Goal: Information Seeking & Learning: Learn about a topic

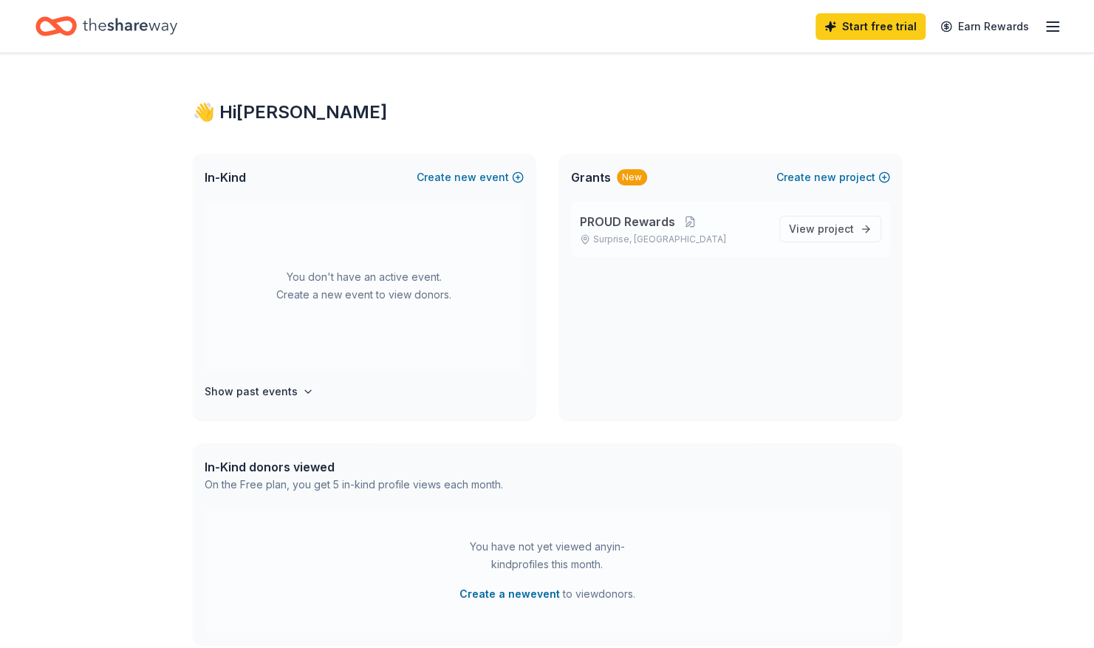
click at [659, 219] on span "PROUD Rewards" at bounding box center [627, 222] width 95 height 18
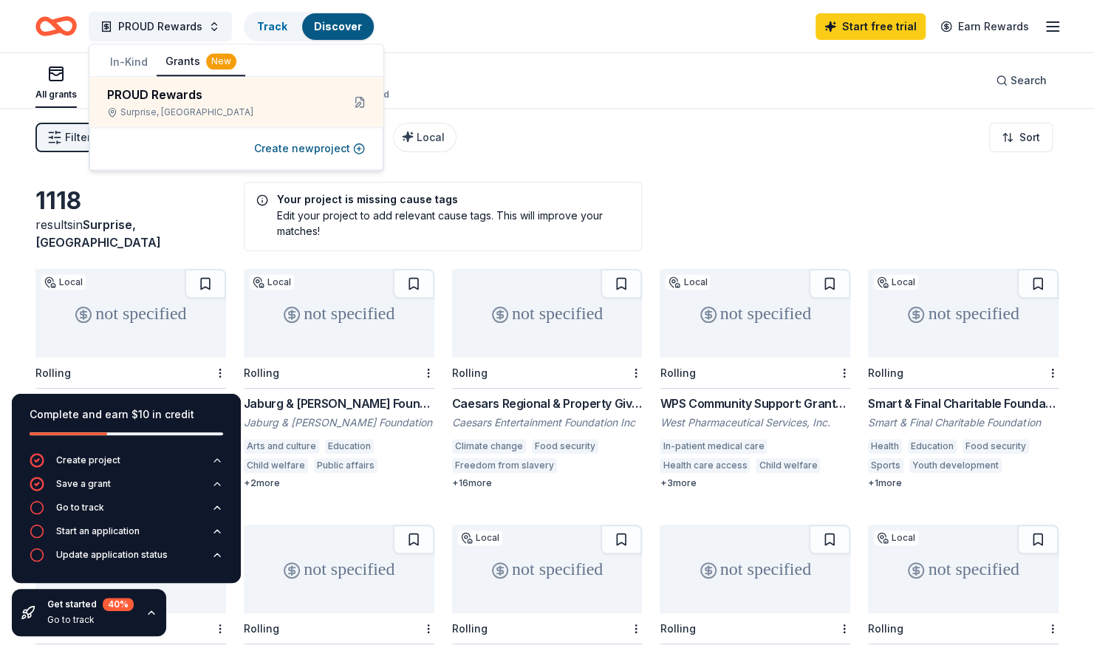
click at [489, 85] on div "All grants ≤ $5k $5k to $20k > $20k Unspecified Search" at bounding box center [547, 80] width 1024 height 55
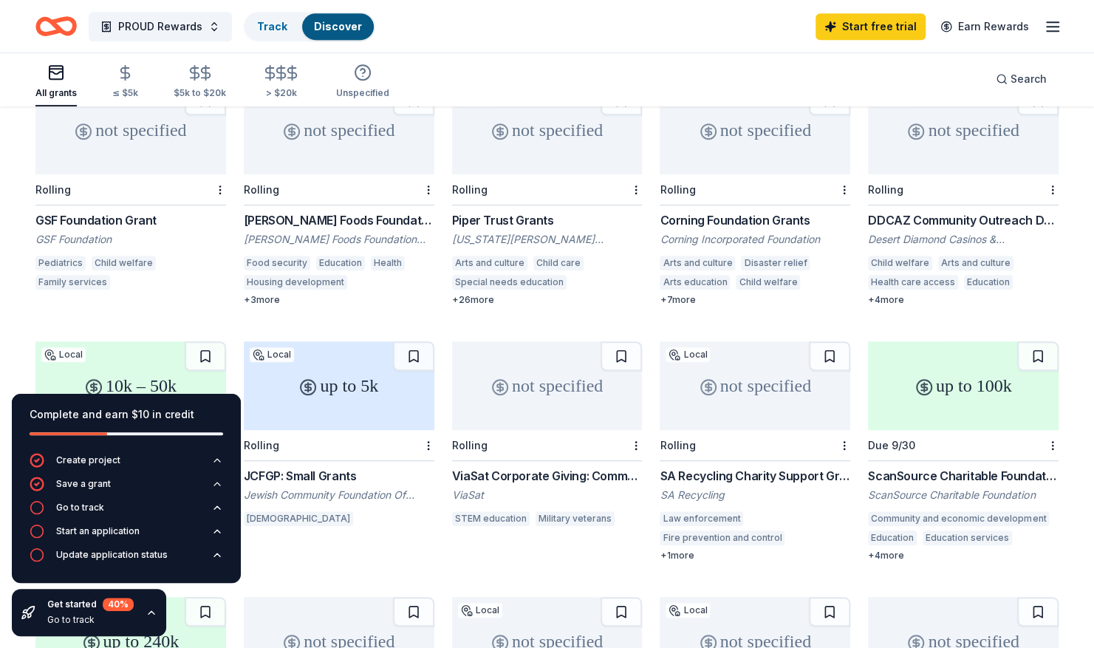
scroll to position [436, 0]
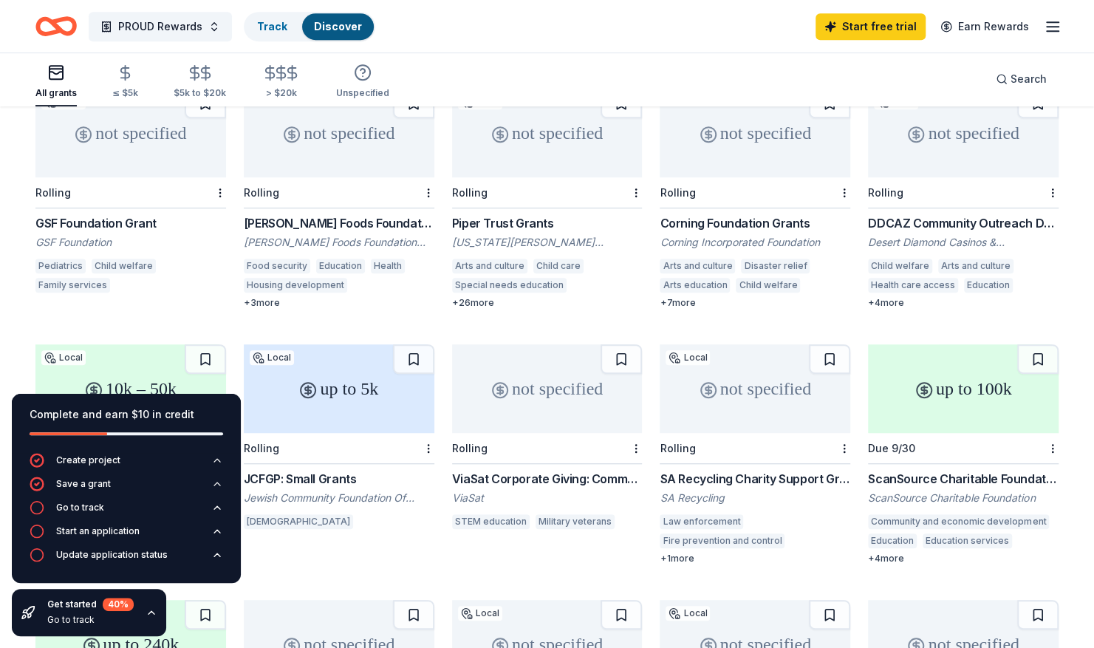
click at [101, 231] on div "GSF Foundation Grant GSF Foundation Pediatrics Child welfare Family services" at bounding box center [130, 255] width 191 height 83
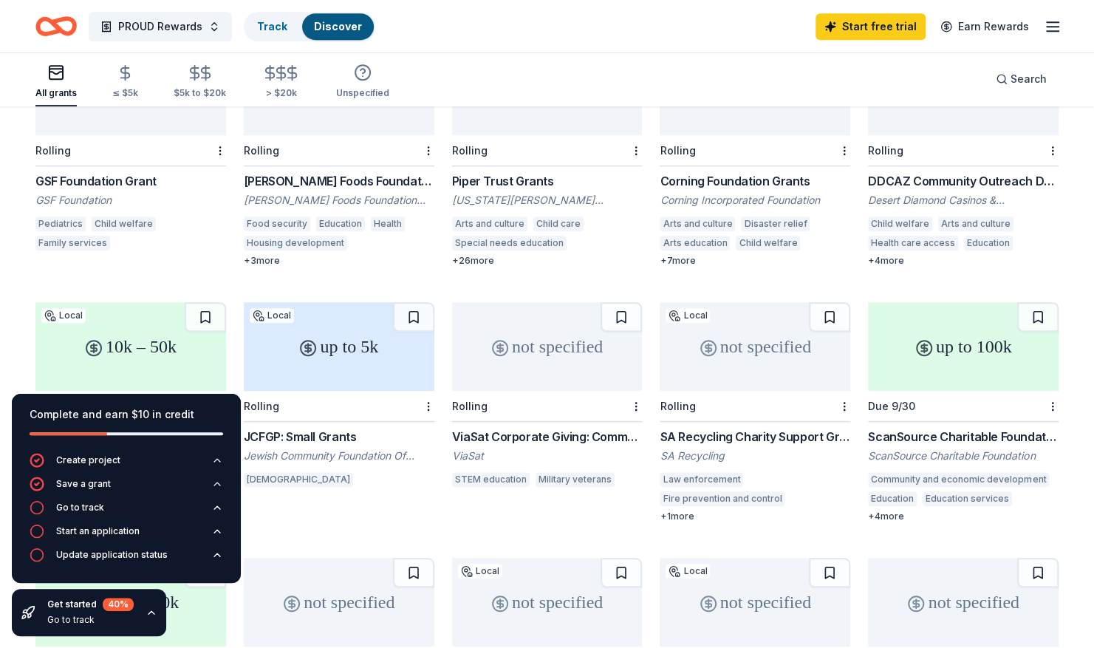
scroll to position [423, 0]
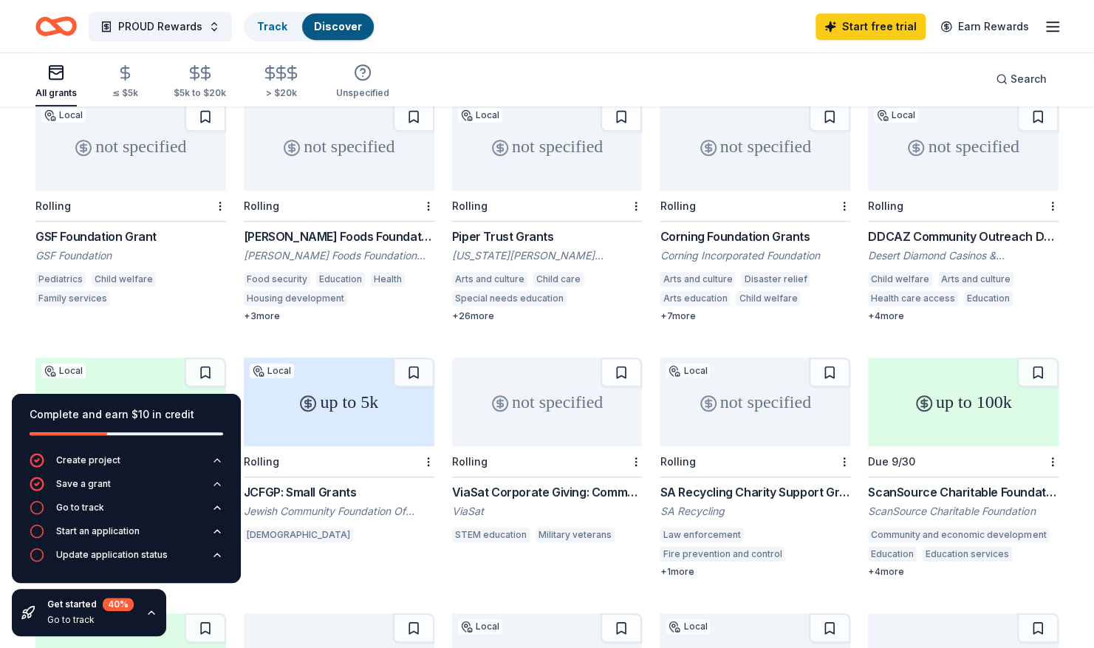
click at [526, 296] on div "Special needs education" at bounding box center [509, 298] width 115 height 15
click at [1015, 235] on div "DDCAZ Community Outreach Donations" at bounding box center [963, 237] width 191 height 18
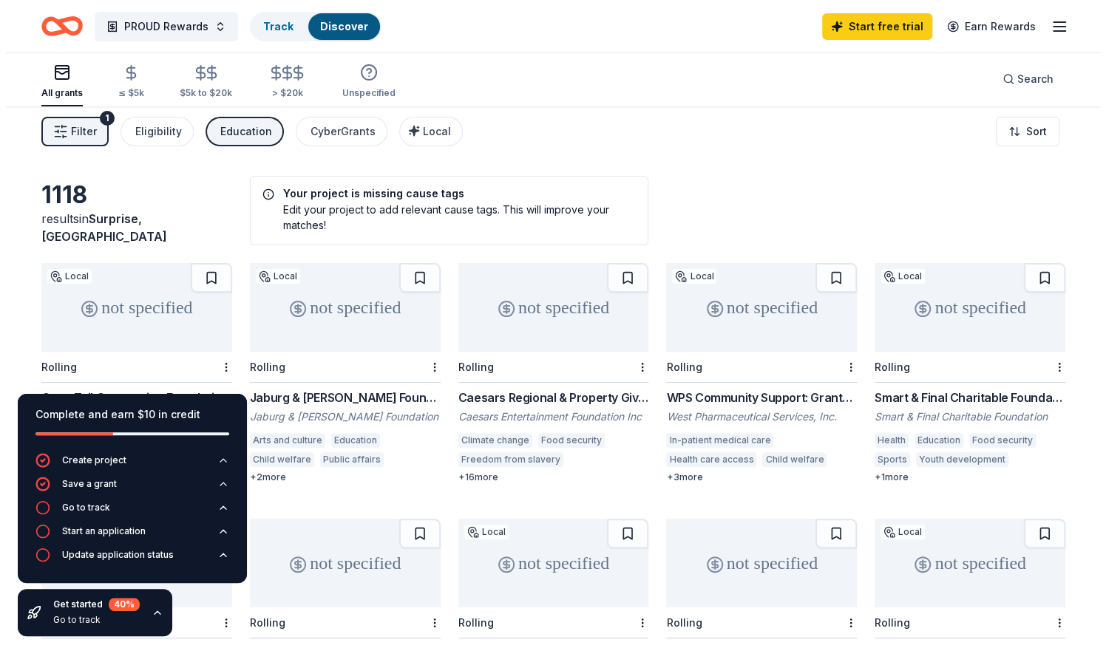
scroll to position [0, 0]
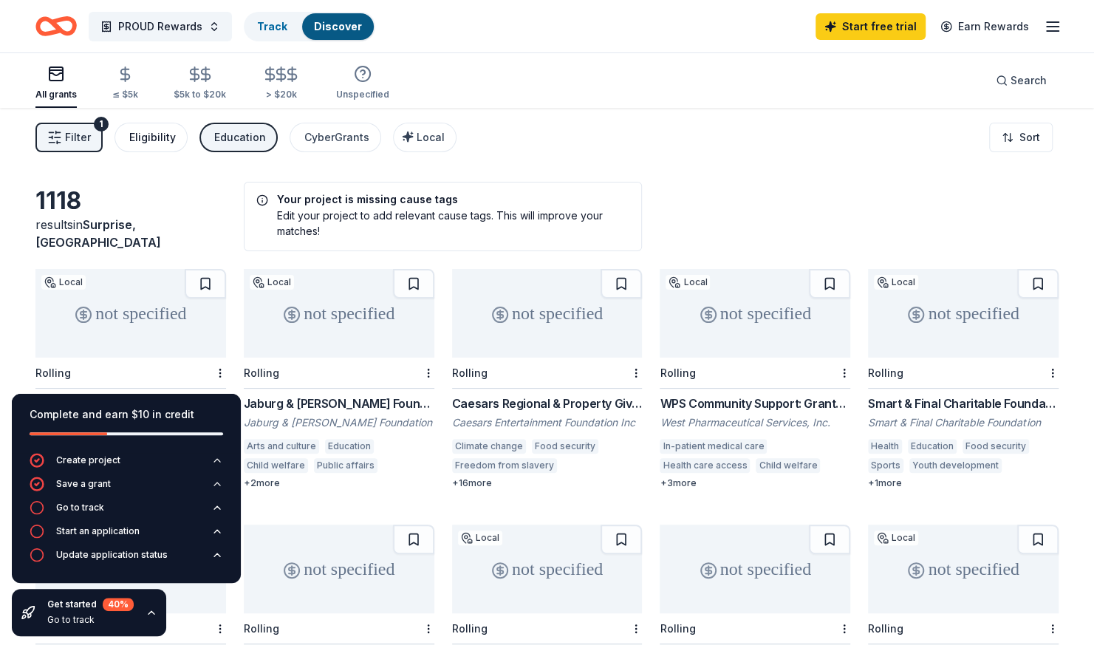
click at [134, 140] on div "Eligibility" at bounding box center [152, 138] width 47 height 18
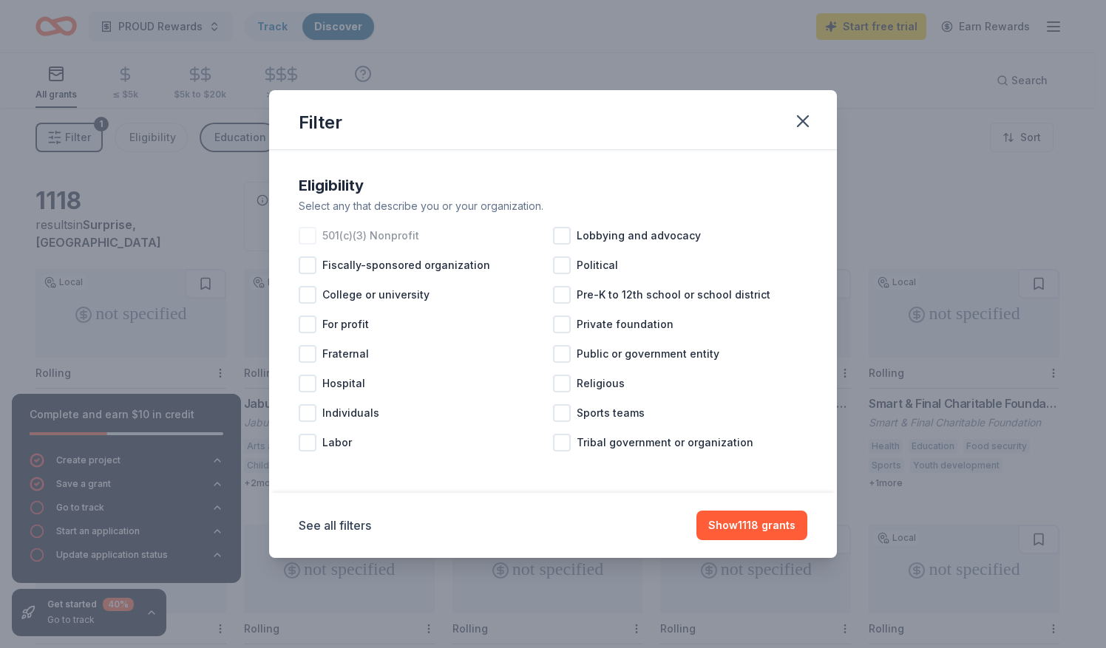
click at [312, 239] on div at bounding box center [308, 236] width 18 height 18
click at [321, 245] on div "501(c)(3) Nonprofit" at bounding box center [426, 236] width 254 height 30
click at [361, 524] on button "See all filters" at bounding box center [335, 526] width 72 height 18
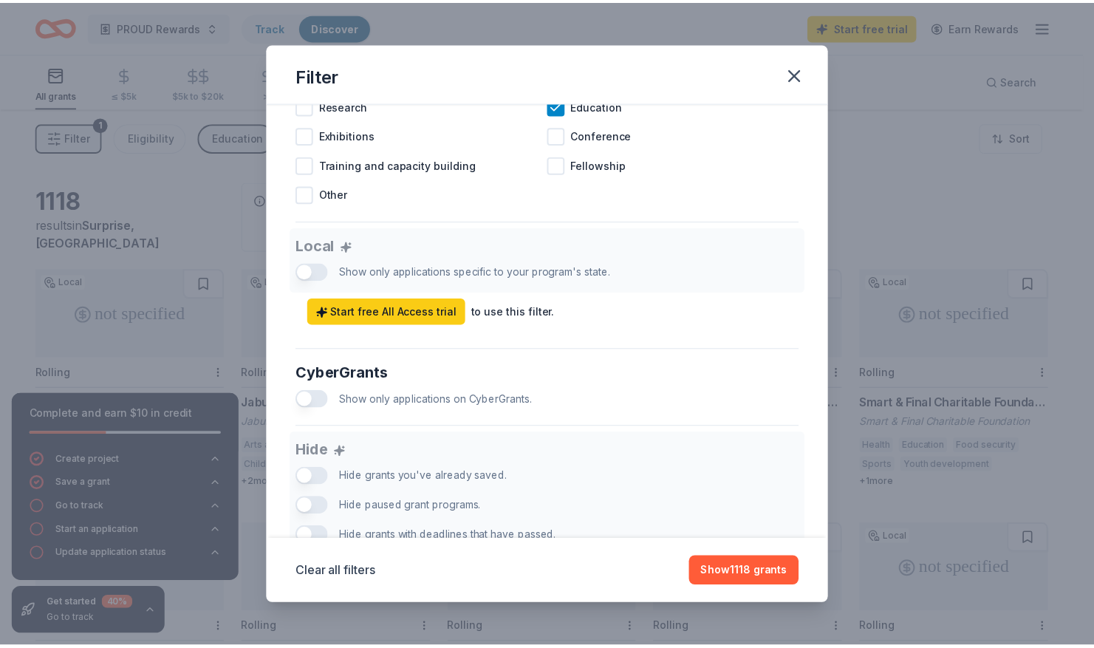
scroll to position [831, 0]
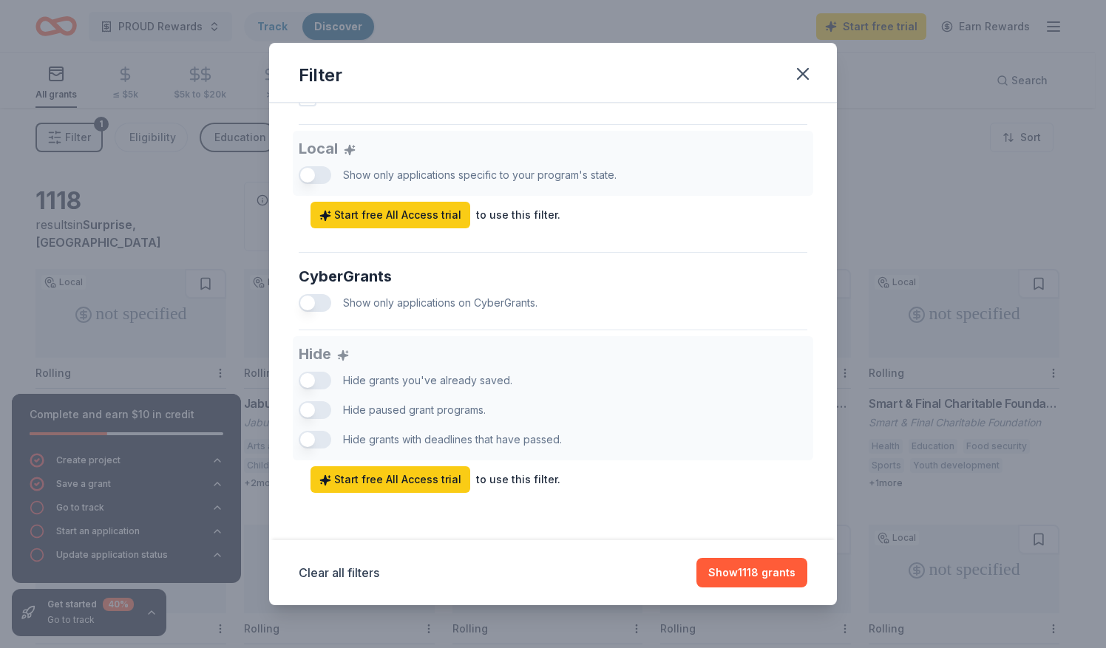
click at [702, 27] on div "Filter Eligibility Select any that describe you or your organization. 501(c)(3)…" at bounding box center [553, 324] width 1106 height 648
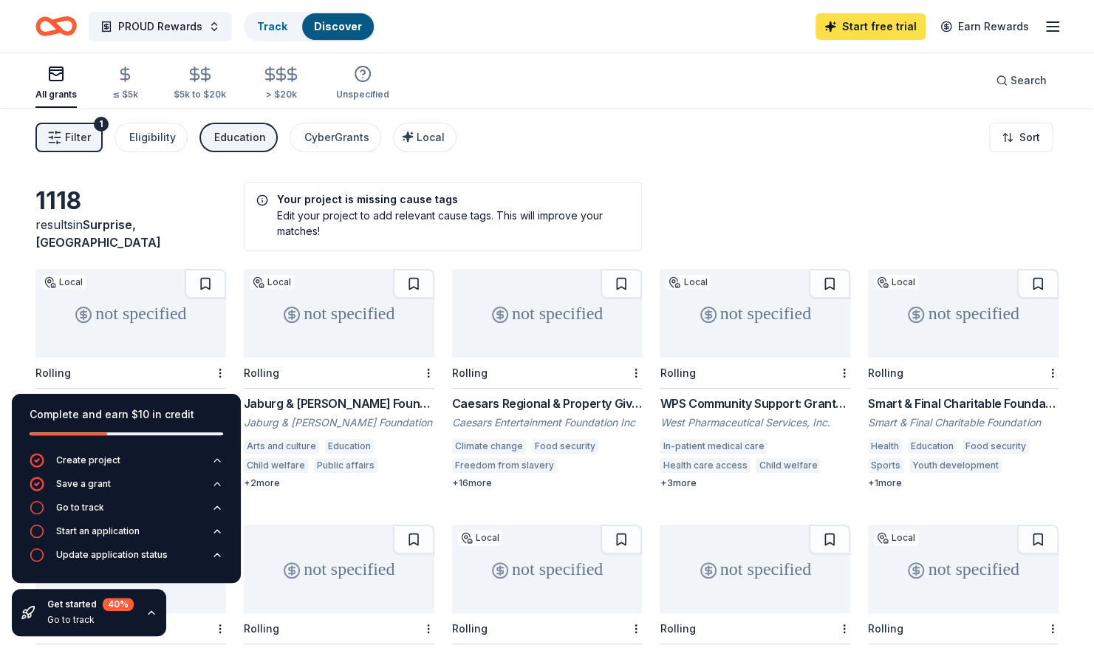
click at [915, 21] on link "Start free trial" at bounding box center [871, 26] width 110 height 27
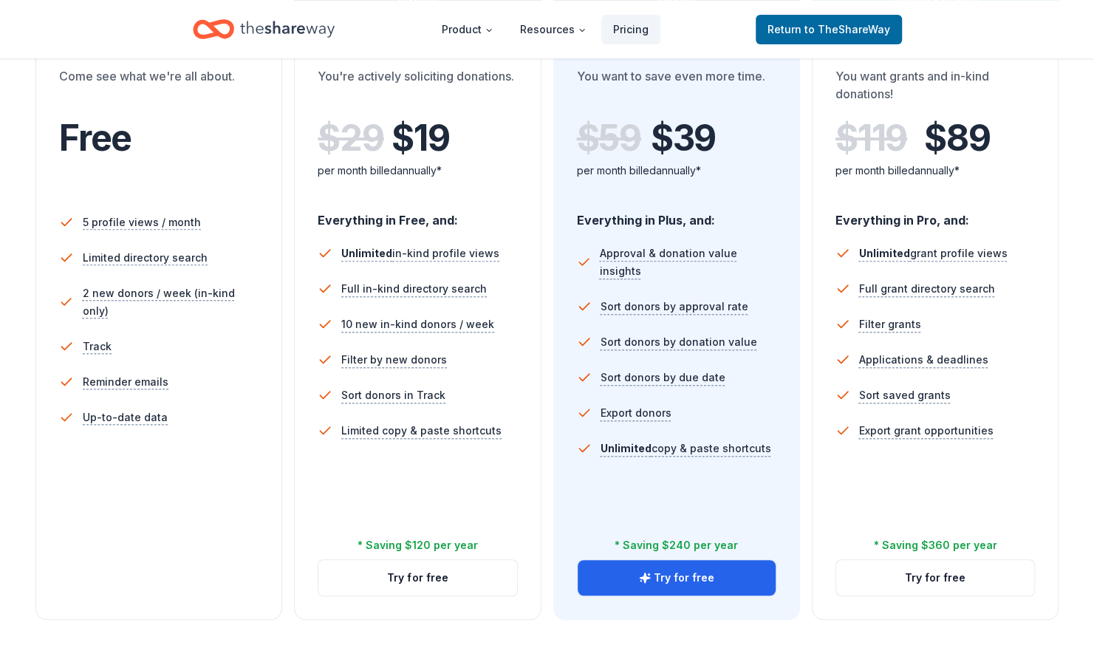
scroll to position [291, 0]
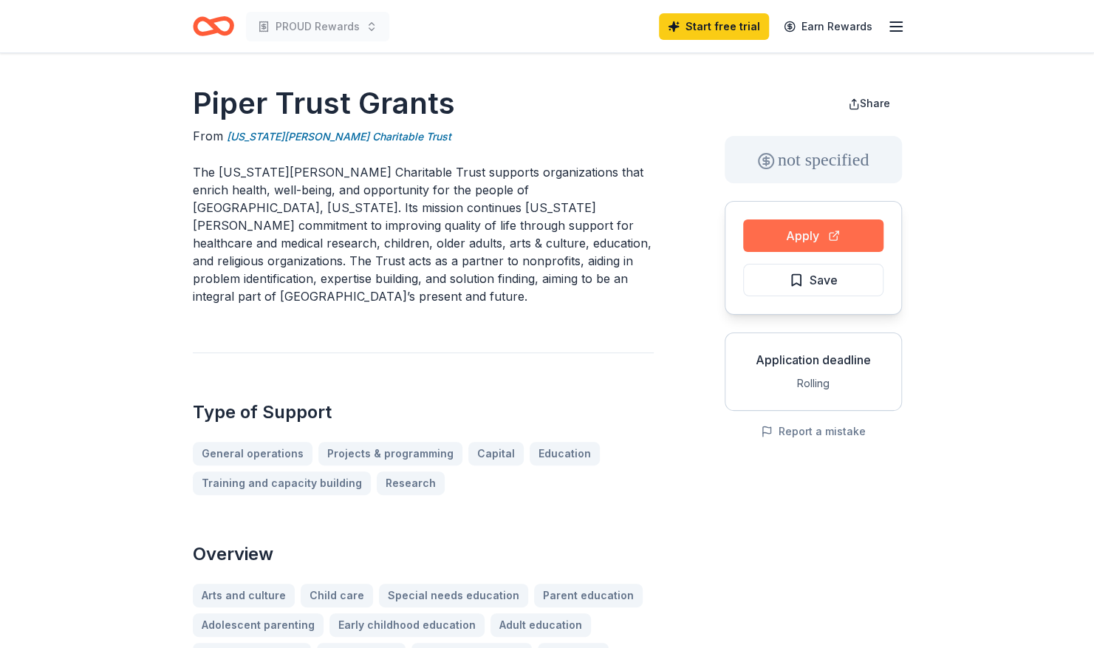
click at [846, 240] on button "Apply" at bounding box center [813, 235] width 140 height 33
